Goal: Information Seeking & Learning: Understand process/instructions

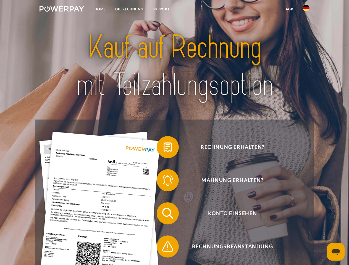
click at [62, 10] on img at bounding box center [61, 9] width 44 height 6
click at [306, 10] on img at bounding box center [306, 8] width 7 height 7
click at [289, 9] on link "agb" at bounding box center [289, 9] width 17 height 10
click at [163, 148] on span at bounding box center [160, 147] width 28 height 28
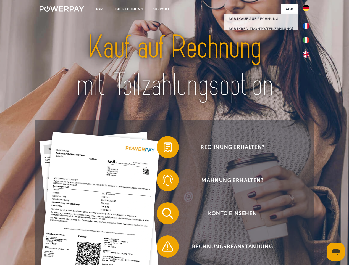
click at [163, 181] on span at bounding box center [160, 181] width 28 height 28
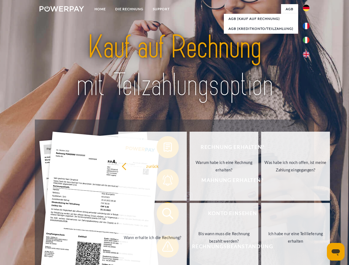
click at [189, 215] on link "Bis wann muss die Rechnung bezahlt werden?" at bounding box center [223, 237] width 69 height 69
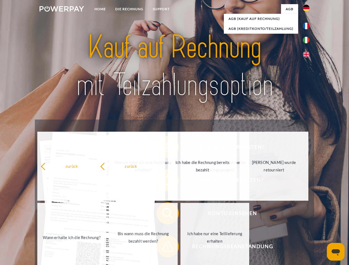
click at [163, 248] on span at bounding box center [160, 247] width 28 height 28
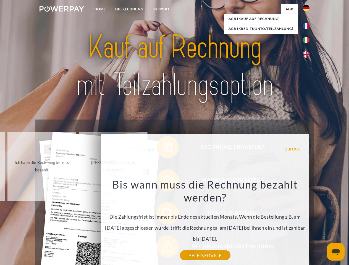
click at [336, 252] on icon "Messaging-Fenster öffnen" at bounding box center [335, 252] width 8 height 7
